Goal: Transaction & Acquisition: Download file/media

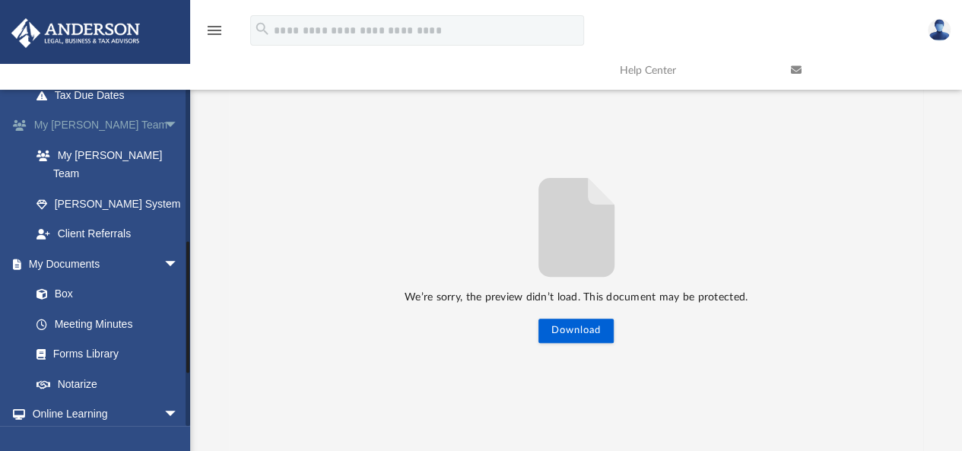
scroll to position [380, 0]
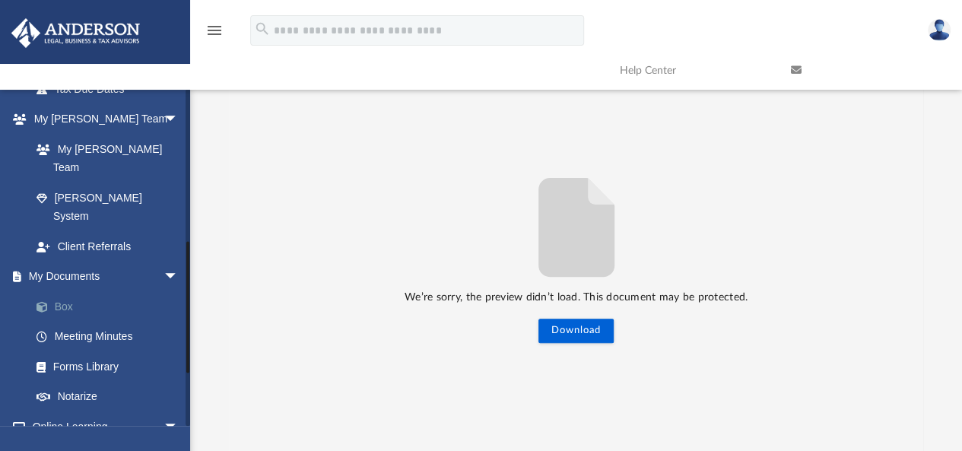
click at [70, 291] on link "Box" at bounding box center [111, 306] width 180 height 30
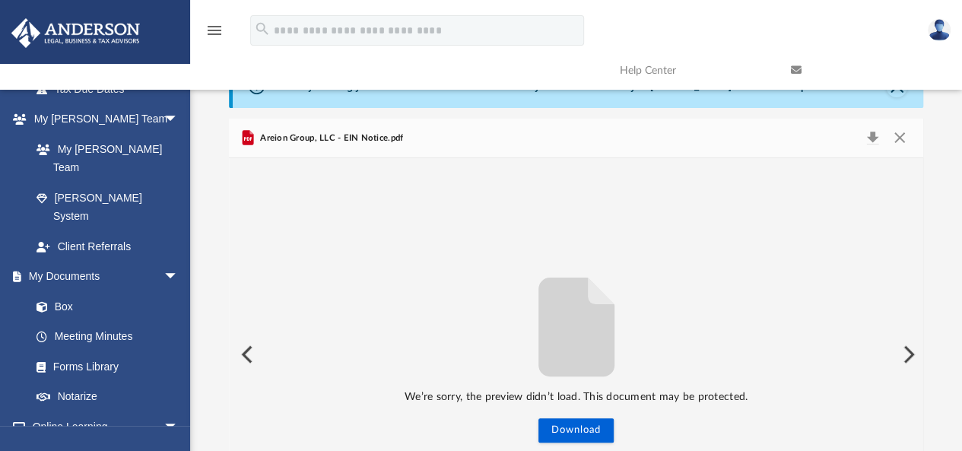
scroll to position [0, 0]
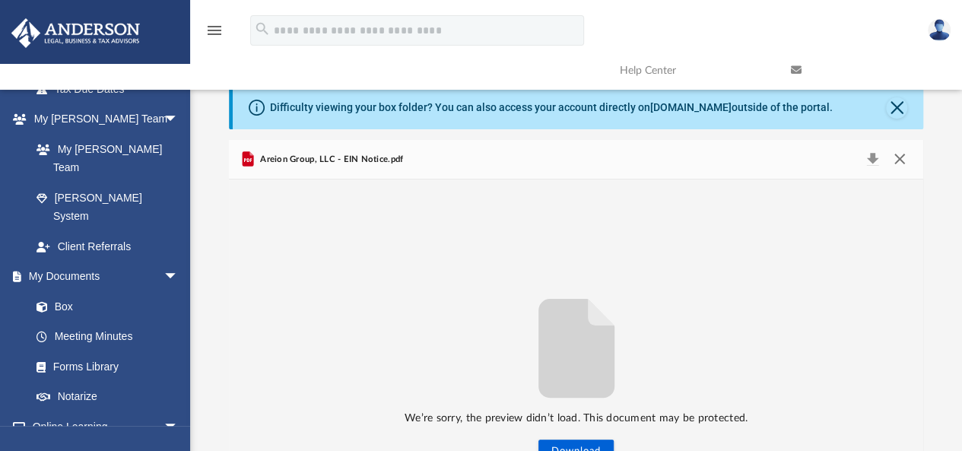
click at [902, 161] on button "Close" at bounding box center [899, 159] width 27 height 21
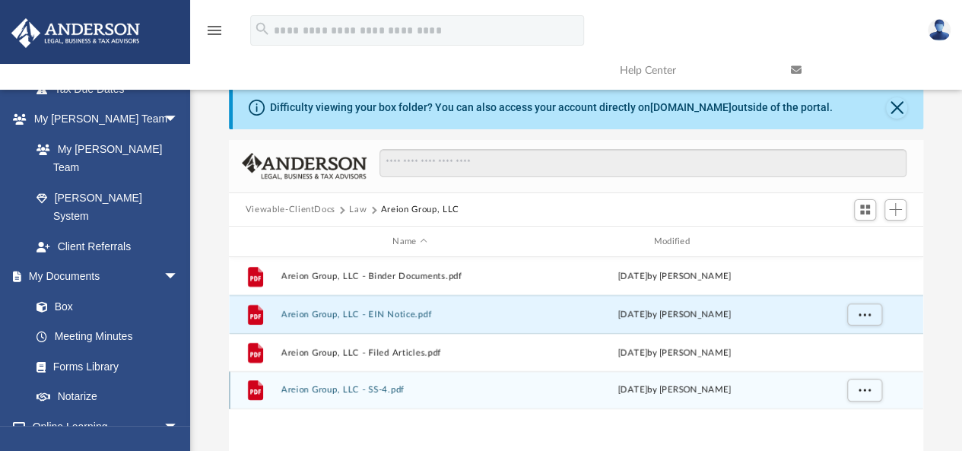
click at [357, 391] on button "Areion Group, LLC - SS-4.pdf" at bounding box center [410, 391] width 258 height 10
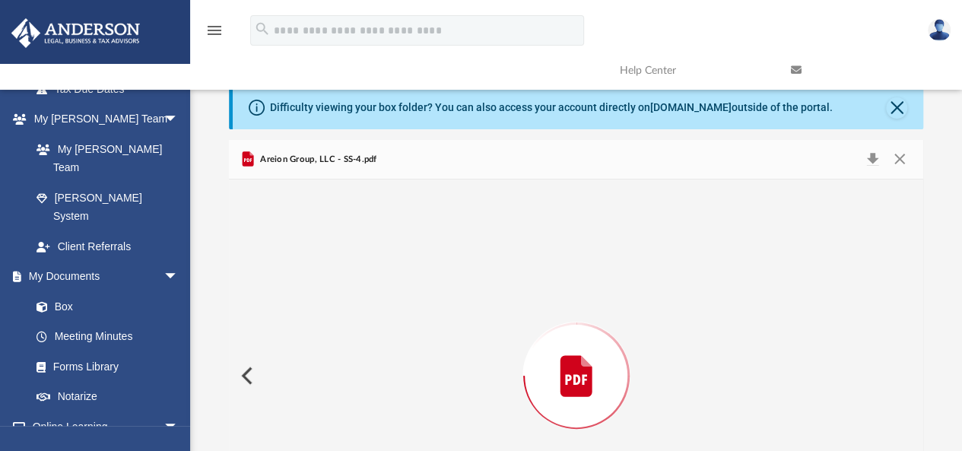
scroll to position [121, 0]
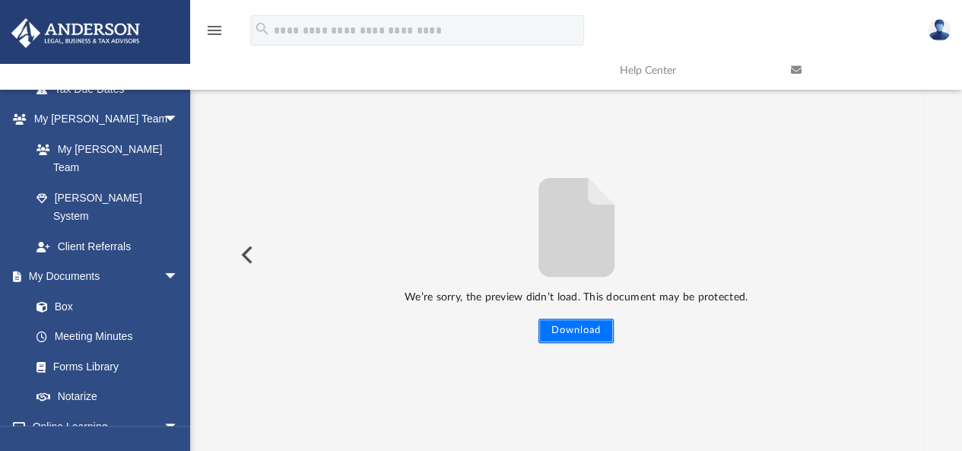
click at [587, 331] on button "Download" at bounding box center [575, 331] width 75 height 24
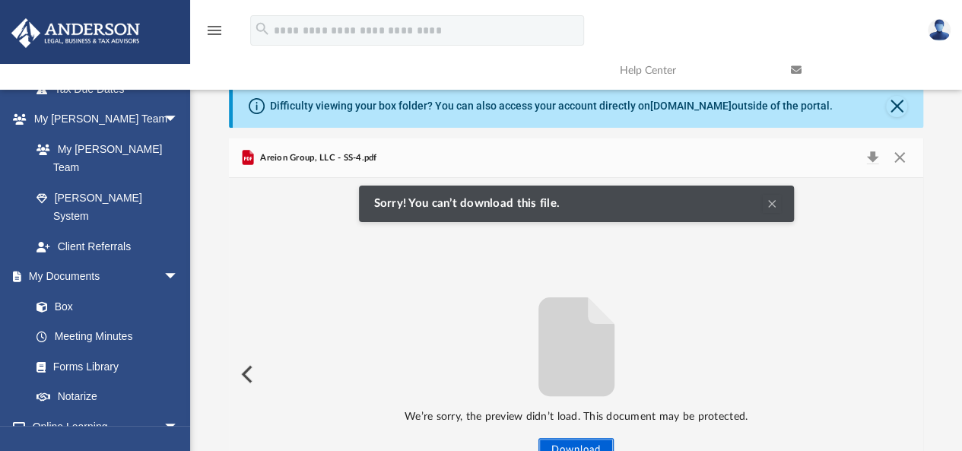
scroll to position [0, 0]
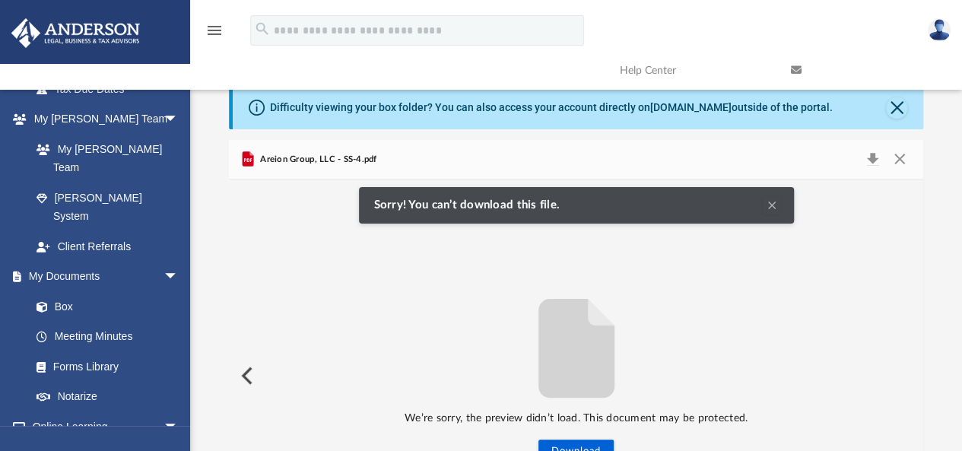
click at [361, 160] on span "Areion Group, LLC - SS-4.pdf" at bounding box center [317, 160] width 120 height 14
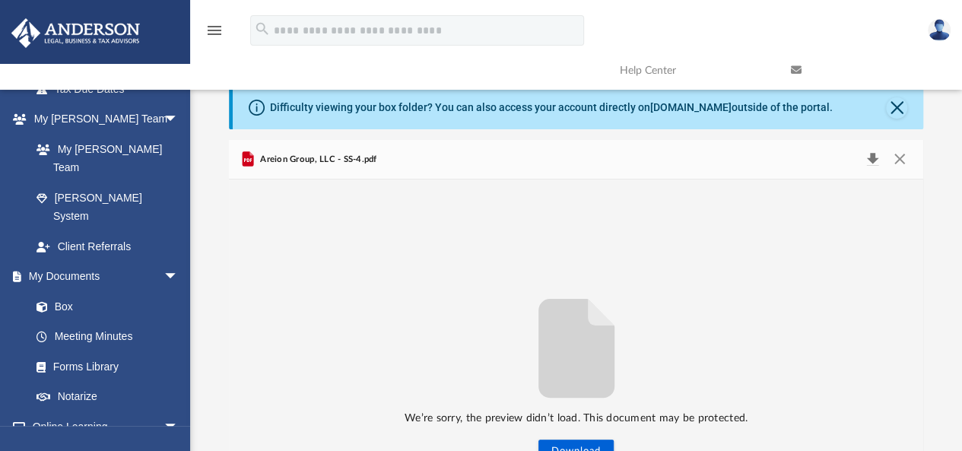
click at [872, 157] on button "Download" at bounding box center [872, 159] width 27 height 21
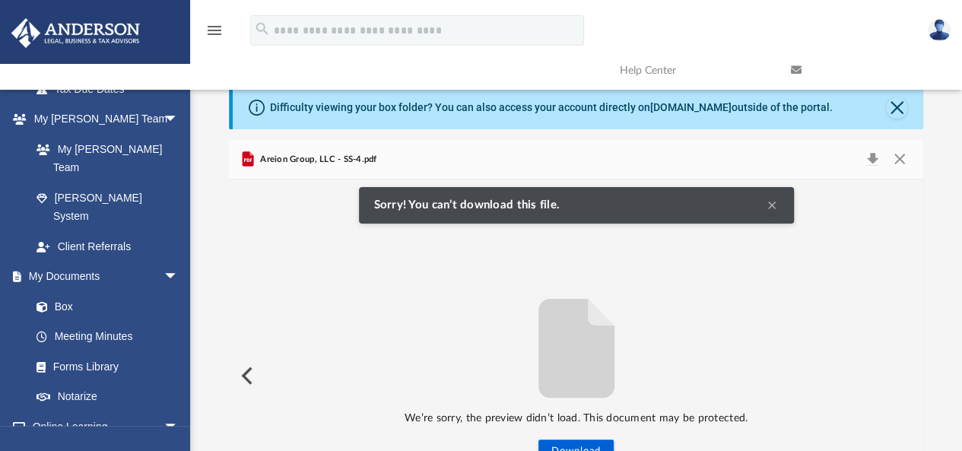
click at [257, 159] on span "Areion Group, LLC - SS-4.pdf" at bounding box center [317, 160] width 120 height 14
click at [250, 159] on icon "Preview" at bounding box center [248, 161] width 8 height 4
click at [773, 205] on button "Clear Notification" at bounding box center [772, 205] width 18 height 18
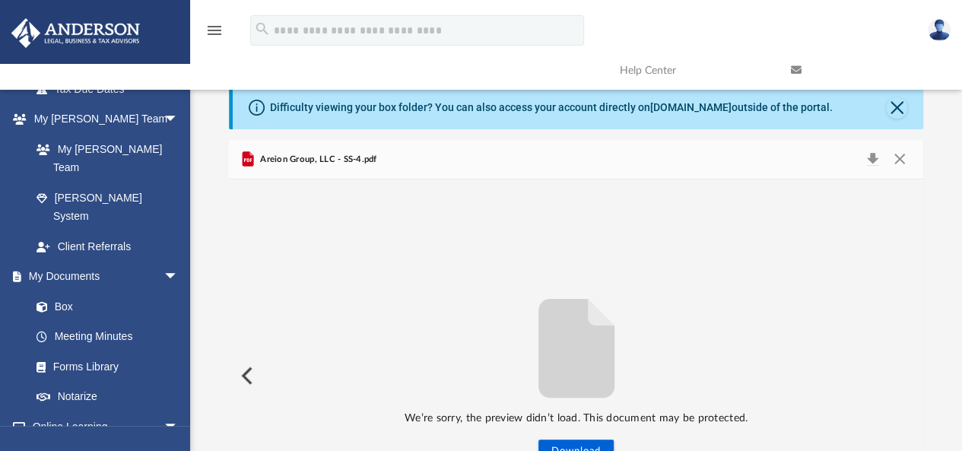
click at [248, 157] on icon "Preview" at bounding box center [247, 159] width 11 height 15
click at [405, 263] on div "We’re sorry, the preview didn’t load. This document may be protected. Download …" at bounding box center [576, 375] width 695 height 392
click at [901, 160] on button "Close" at bounding box center [899, 159] width 27 height 21
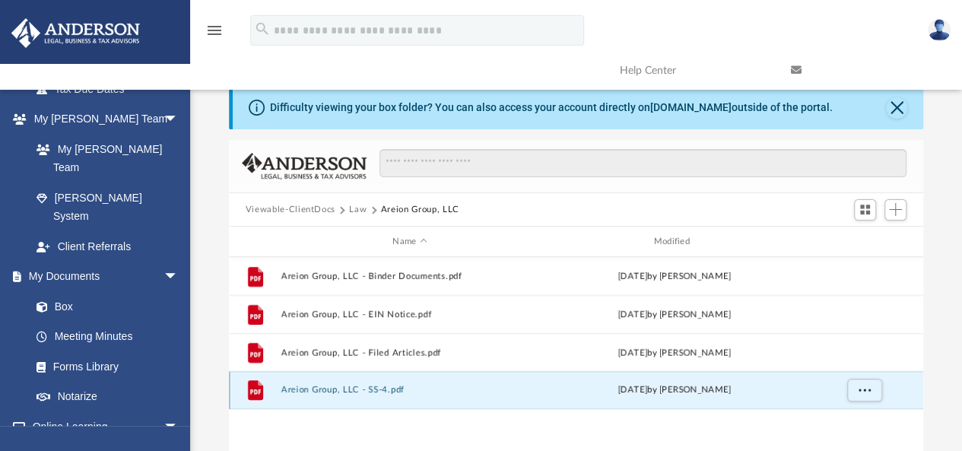
drag, startPoint x: 254, startPoint y: 389, endPoint x: 265, endPoint y: 390, distance: 10.7
click at [260, 389] on g "grid" at bounding box center [255, 390] width 15 height 20
click at [291, 393] on button "Areion Group, LLC - SS-4.pdf" at bounding box center [410, 391] width 258 height 10
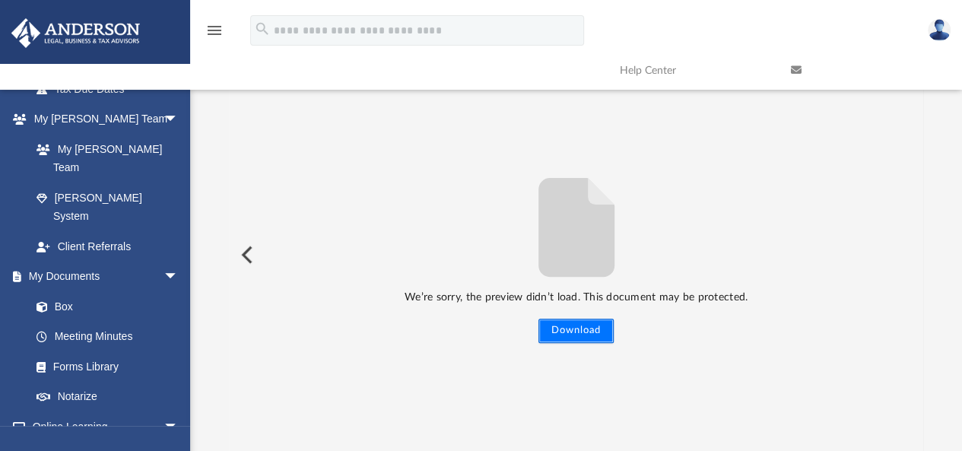
drag, startPoint x: 573, startPoint y: 325, endPoint x: 543, endPoint y: 346, distance: 36.7
click at [573, 326] on button "Download" at bounding box center [575, 331] width 75 height 24
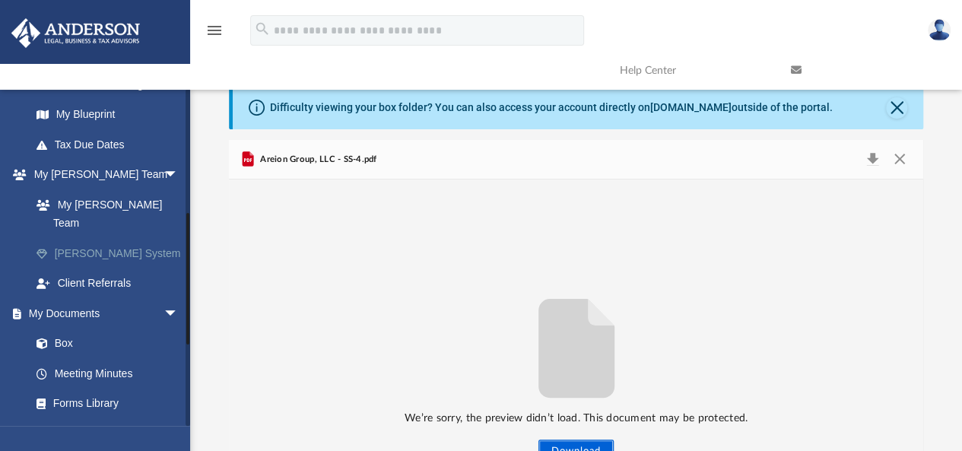
scroll to position [304, 0]
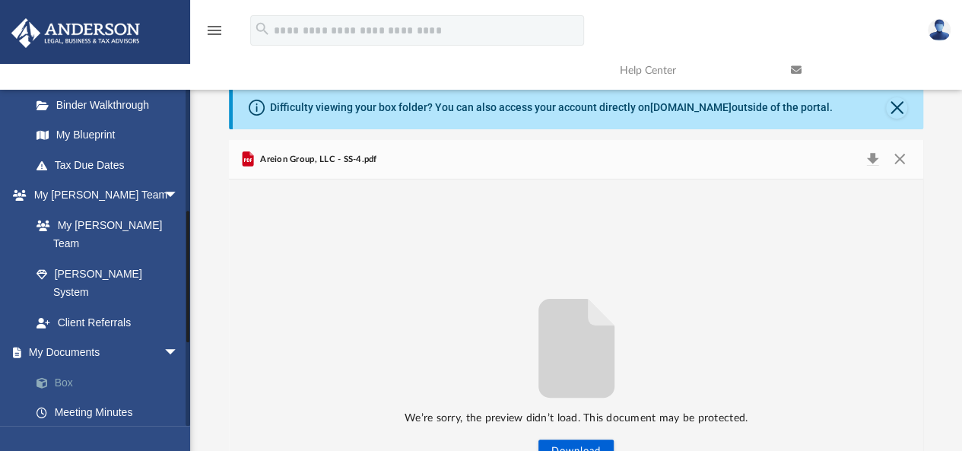
click at [70, 367] on link "Box" at bounding box center [111, 382] width 180 height 30
click at [898, 156] on button "Close" at bounding box center [899, 159] width 27 height 21
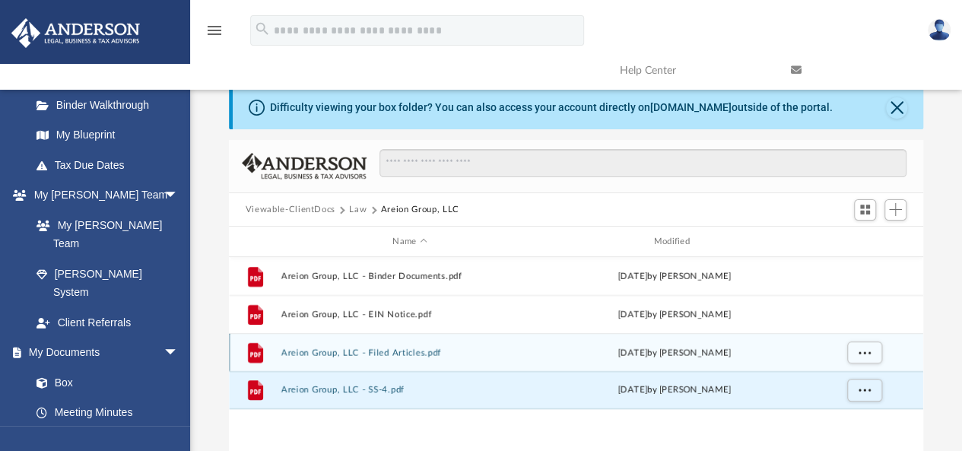
click at [330, 357] on button "Areion Group, LLC - Filed Articles.pdf" at bounding box center [410, 353] width 258 height 10
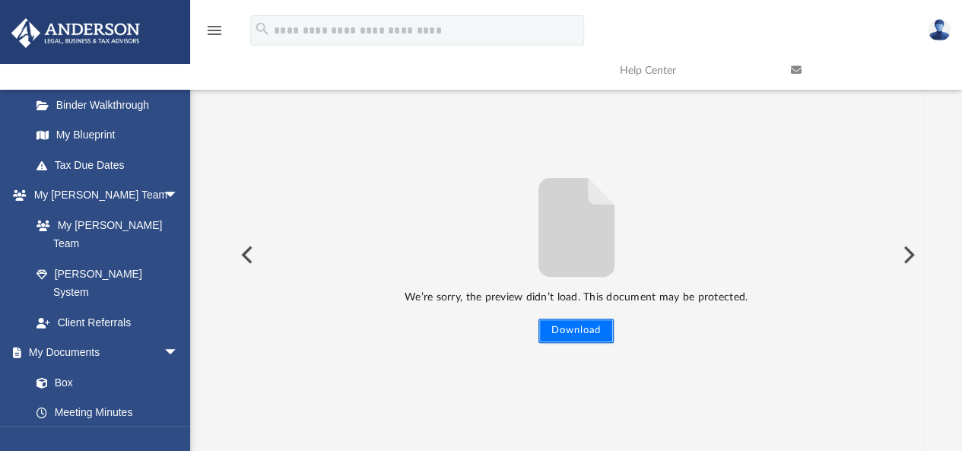
click at [581, 331] on button "Download" at bounding box center [575, 331] width 75 height 24
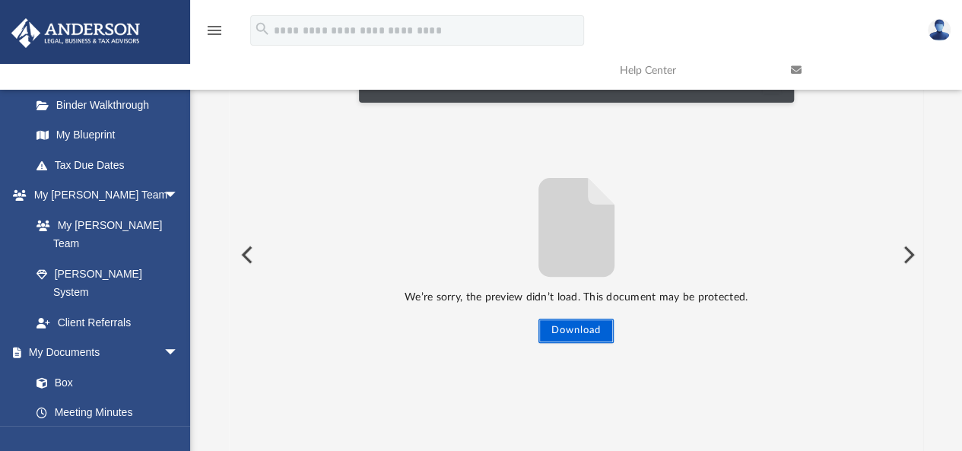
scroll to position [0, 0]
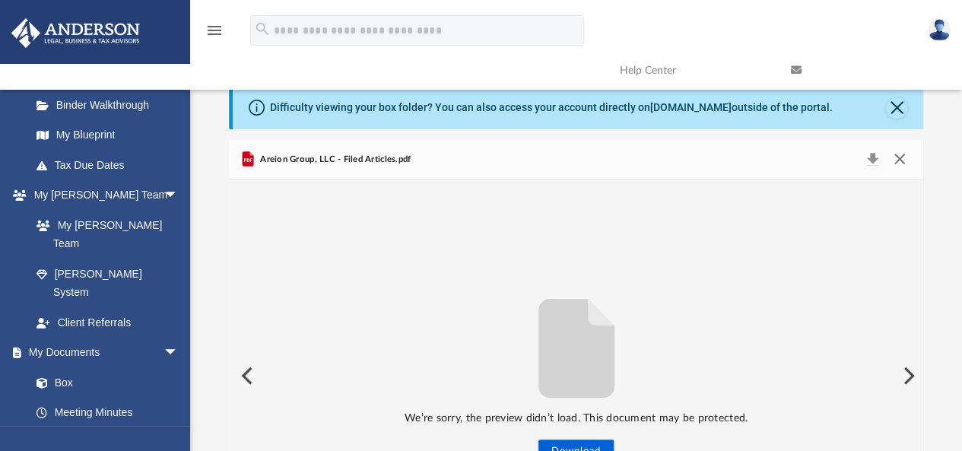
click at [900, 157] on button "Close" at bounding box center [899, 159] width 27 height 21
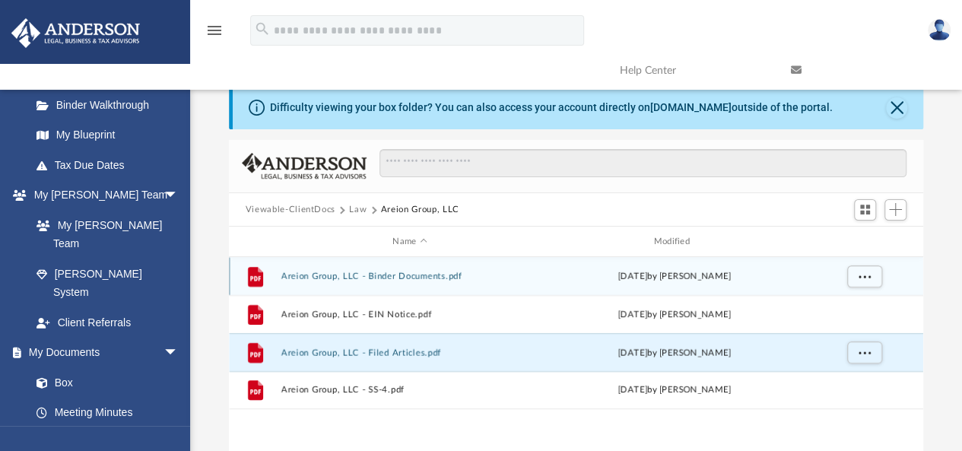
click at [418, 281] on button "Areion Group, LLC - Binder Documents.pdf" at bounding box center [410, 276] width 258 height 10
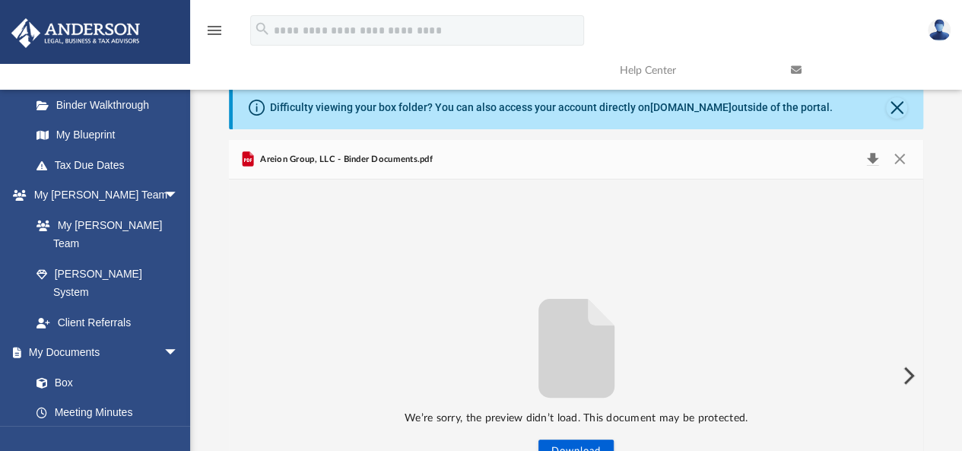
click at [869, 154] on button "Download" at bounding box center [872, 159] width 27 height 21
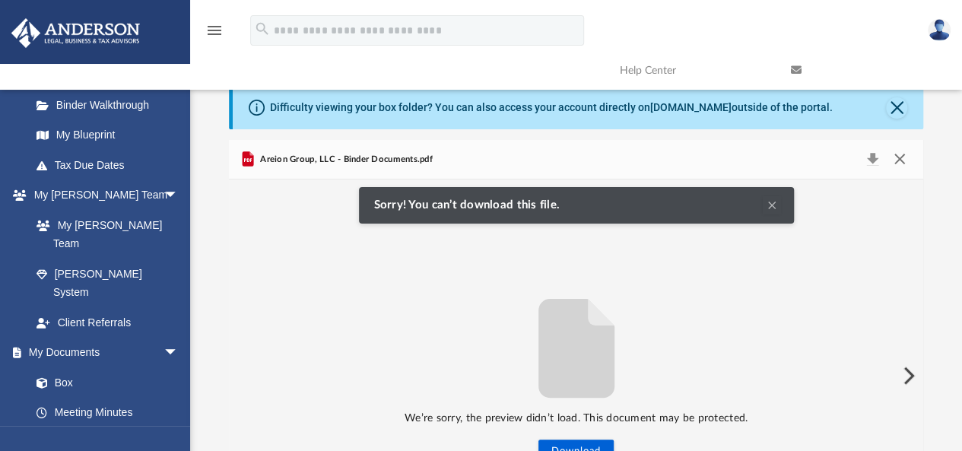
click at [906, 160] on button "Close" at bounding box center [899, 159] width 27 height 21
